Goal: Transaction & Acquisition: Purchase product/service

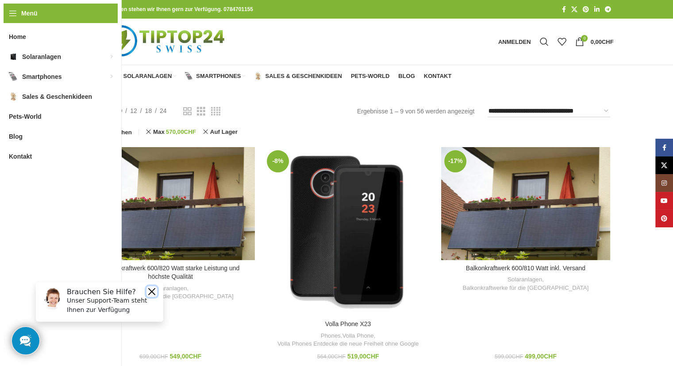
click at [153, 289] on button "Close" at bounding box center [151, 291] width 11 height 11
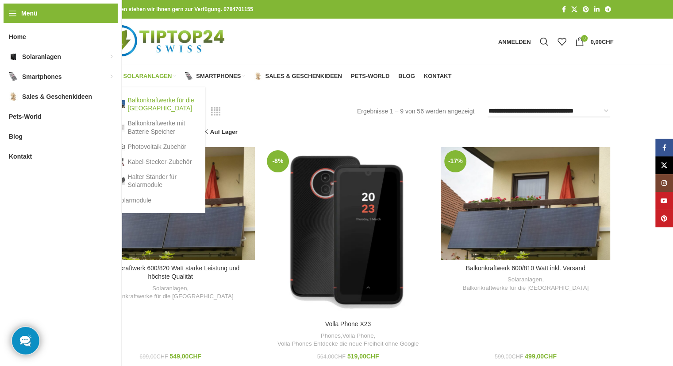
click at [147, 105] on link "Balkonkraftwerke für die [GEOGRAPHIC_DATA]" at bounding box center [157, 103] width 80 height 23
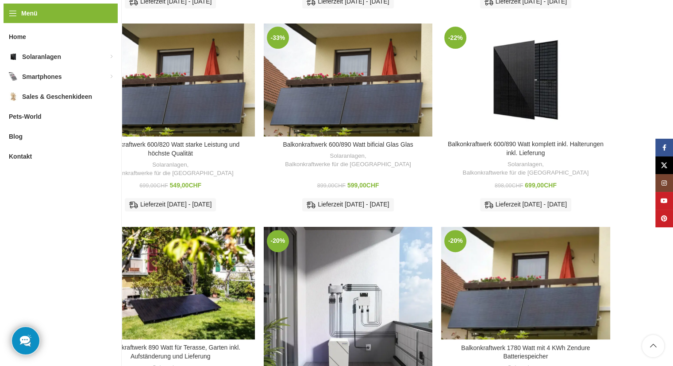
scroll to position [336, 0]
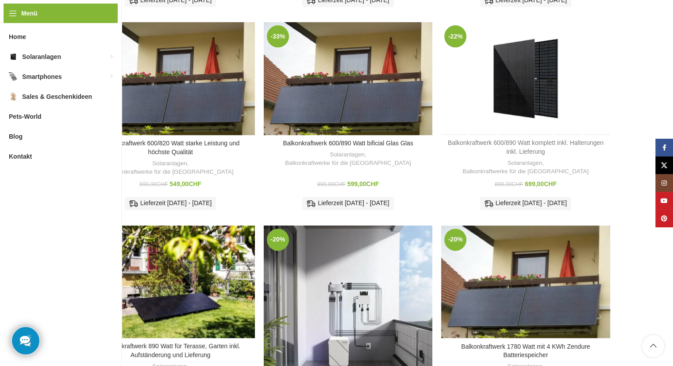
click at [527, 139] on link "Balkonkraftwerk 600/890 Watt komplett inkl. Halterungen inkl. Lieferung" at bounding box center [526, 147] width 156 height 16
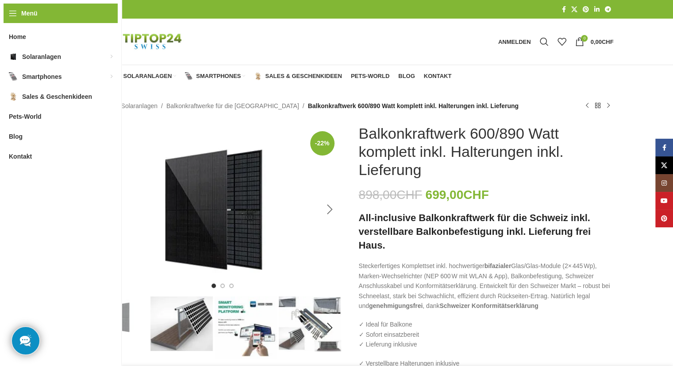
click at [339, 210] on div "Next slide" at bounding box center [330, 209] width 22 height 22
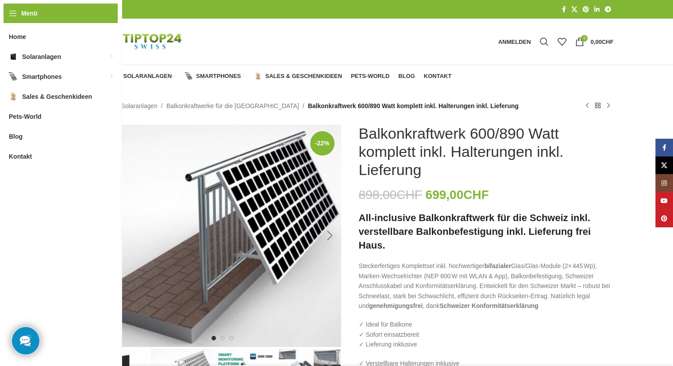
click at [331, 234] on div "Next slide" at bounding box center [330, 235] width 22 height 22
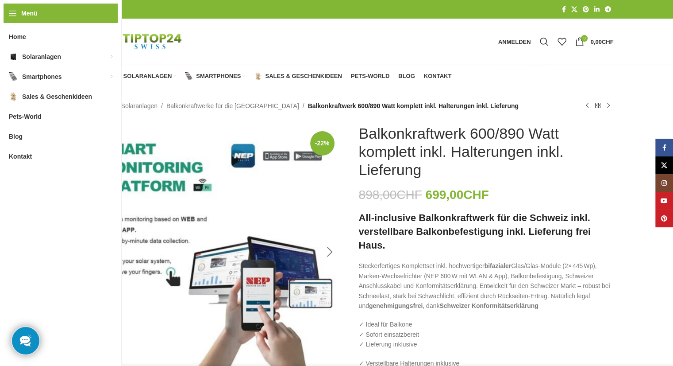
click at [329, 252] on div "Next slide" at bounding box center [330, 252] width 22 height 22
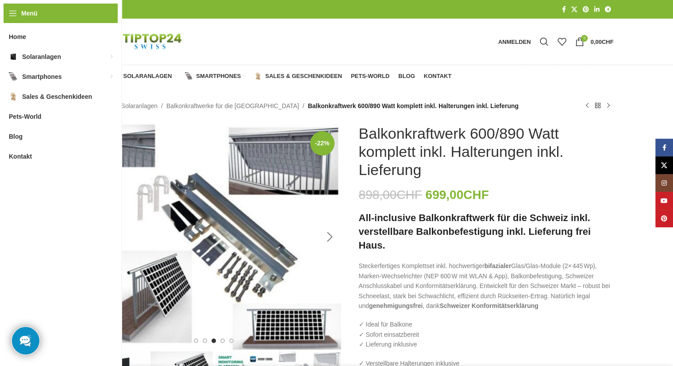
click at [328, 237] on div "Next slide" at bounding box center [330, 237] width 22 height 22
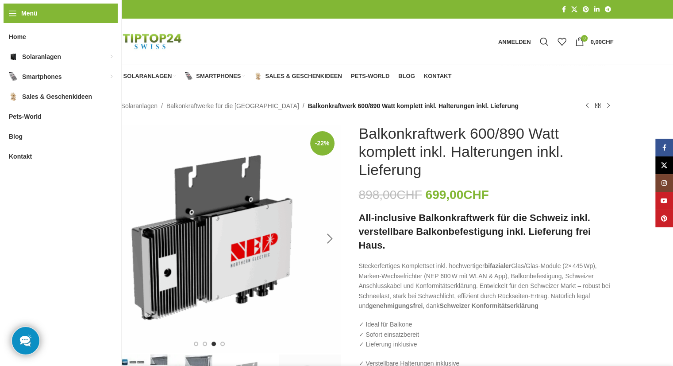
click at [331, 236] on div "Next slide" at bounding box center [330, 238] width 22 height 22
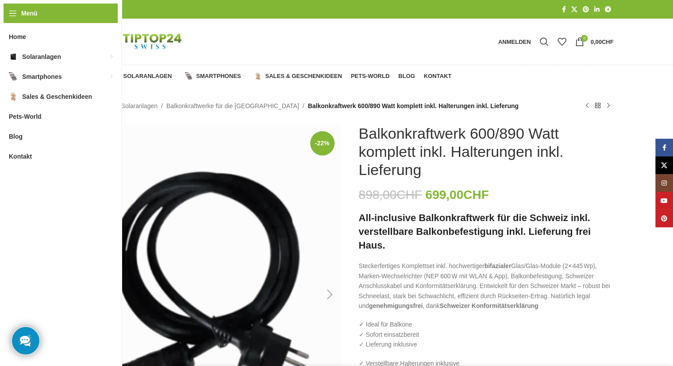
click at [329, 297] on div "Next slide" at bounding box center [330, 294] width 22 height 22
click at [96, 295] on div "Previous slide" at bounding box center [97, 294] width 22 height 22
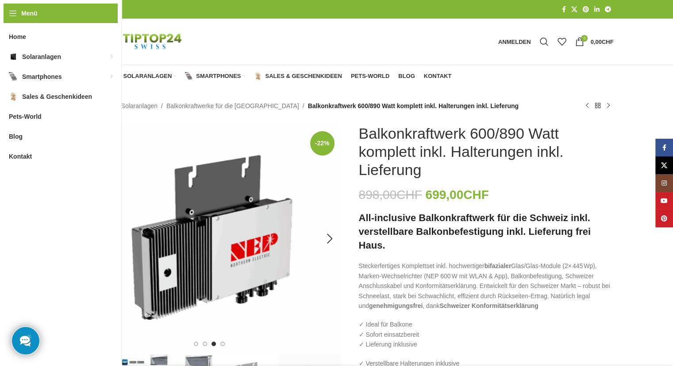
click at [96, 238] on div "Previous slide" at bounding box center [97, 238] width 22 height 22
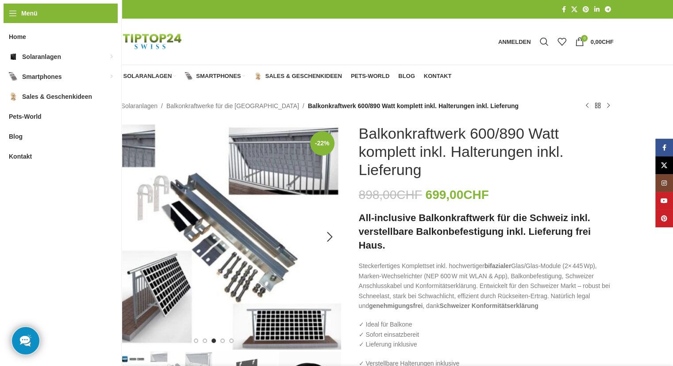
click at [96, 235] on div "Previous slide" at bounding box center [97, 237] width 22 height 22
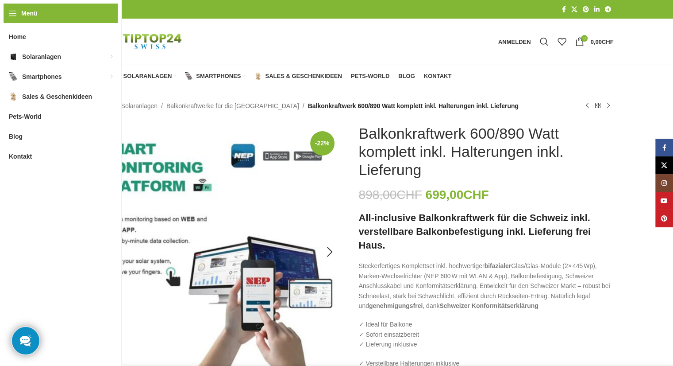
click at [98, 252] on div "Previous slide" at bounding box center [97, 252] width 22 height 22
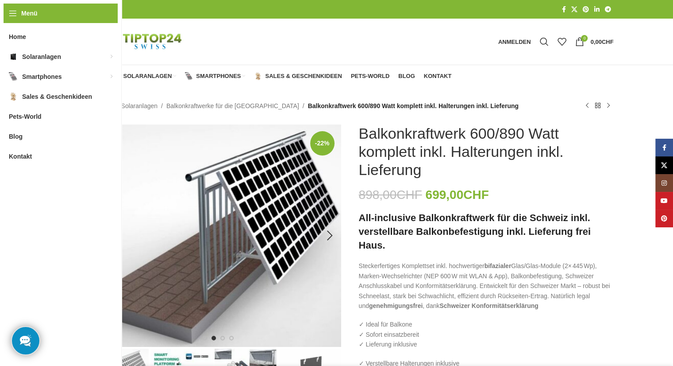
click at [99, 234] on div "Previous slide" at bounding box center [97, 235] width 22 height 22
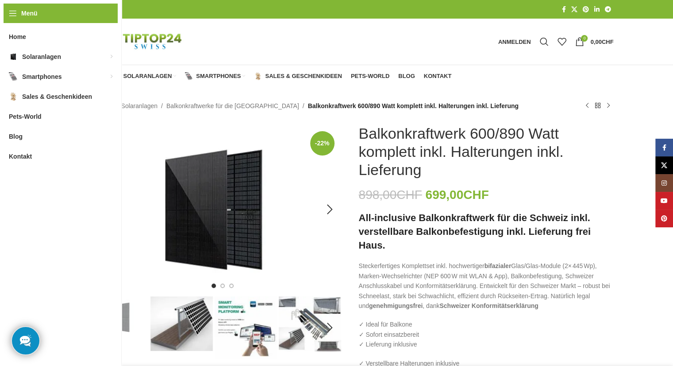
click at [99, 234] on img "1 / 6" at bounding box center [213, 209] width 255 height 170
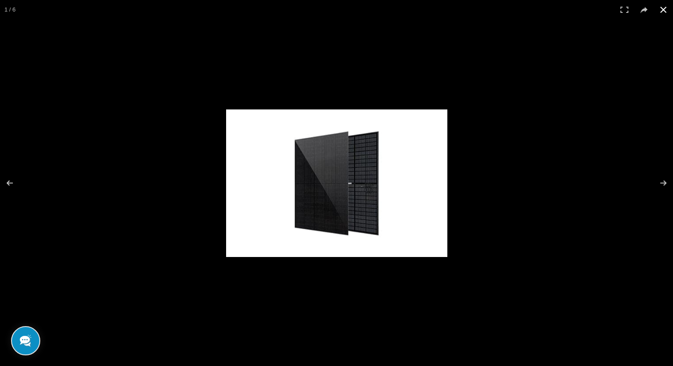
click at [661, 13] on button at bounding box center [663, 9] width 19 height 19
